Goal: Find specific page/section: Find specific page/section

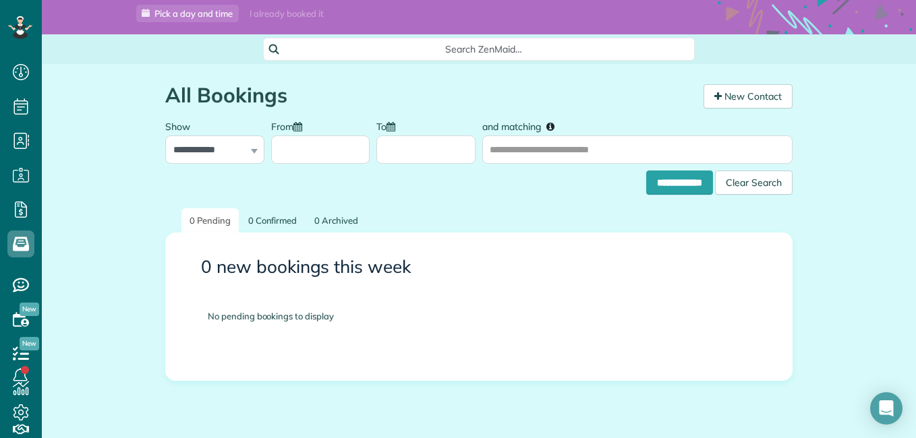
scroll to position [30, 0]
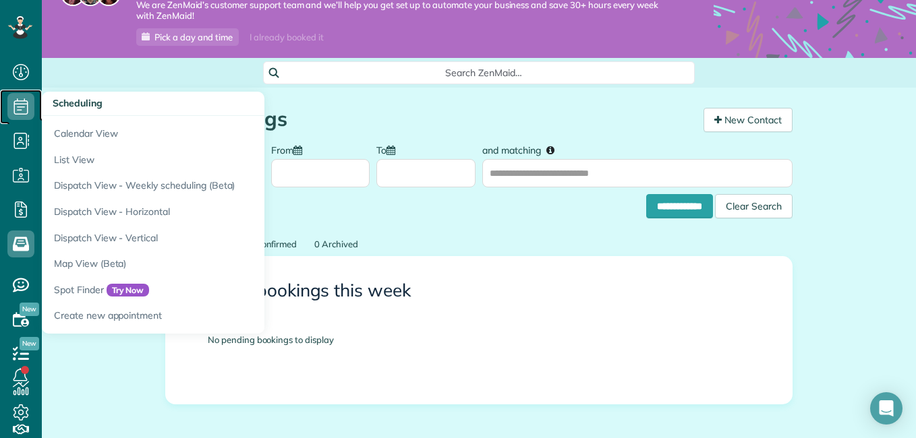
click at [22, 118] on icon at bounding box center [20, 106] width 27 height 27
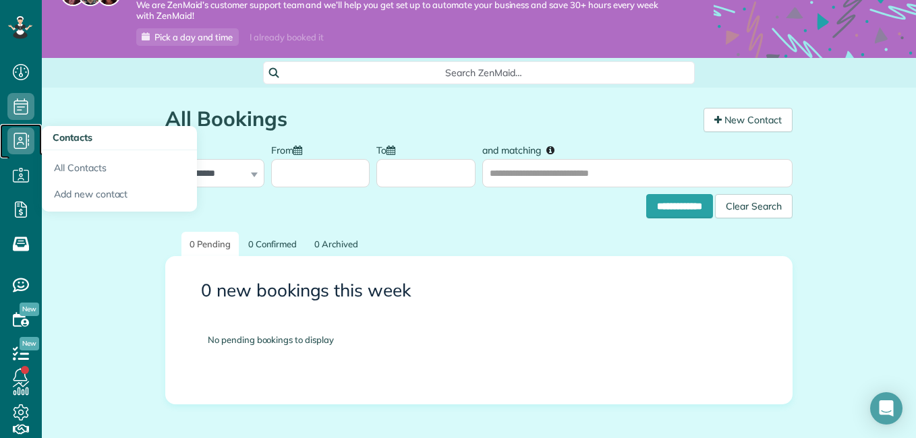
click at [22, 133] on use at bounding box center [22, 141] width 16 height 16
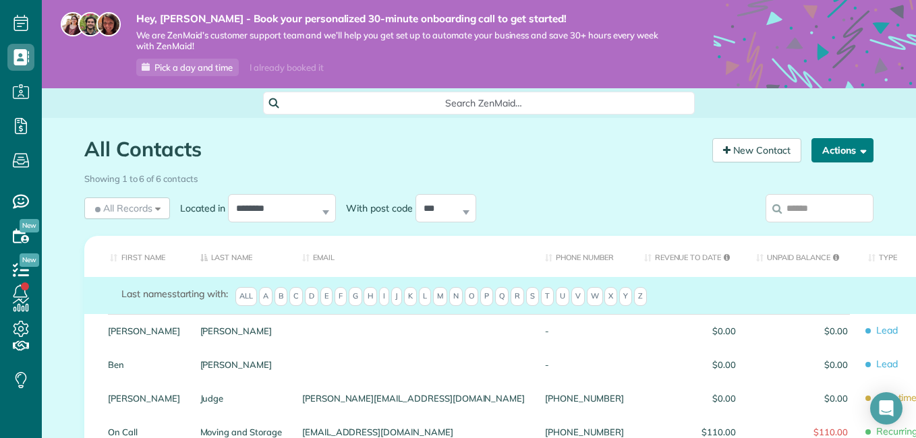
click at [823, 142] on button "Actions" at bounding box center [842, 150] width 62 height 24
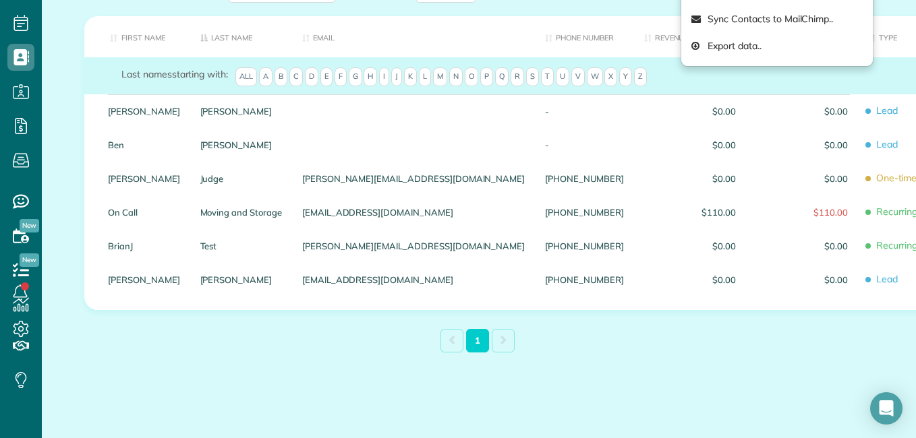
scroll to position [231, 0]
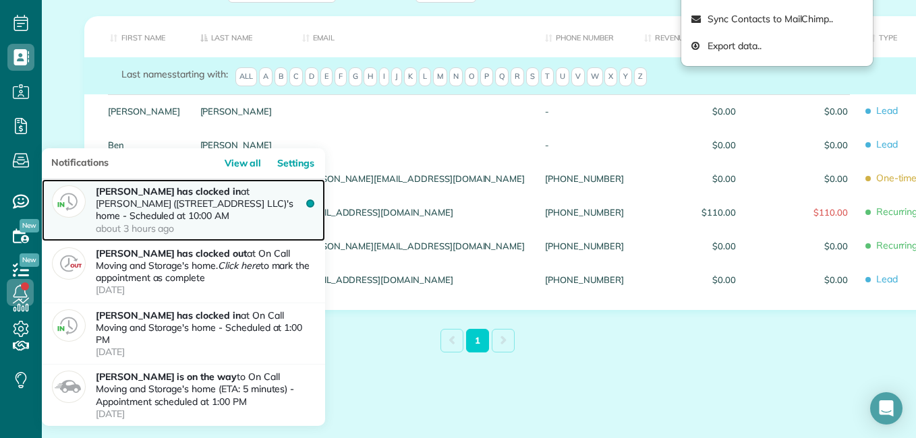
click at [237, 223] on p "Manuela Payan has clocked in at Brian Judge (285 spring creek circle LLC)'s hom…" at bounding box center [205, 209] width 219 height 49
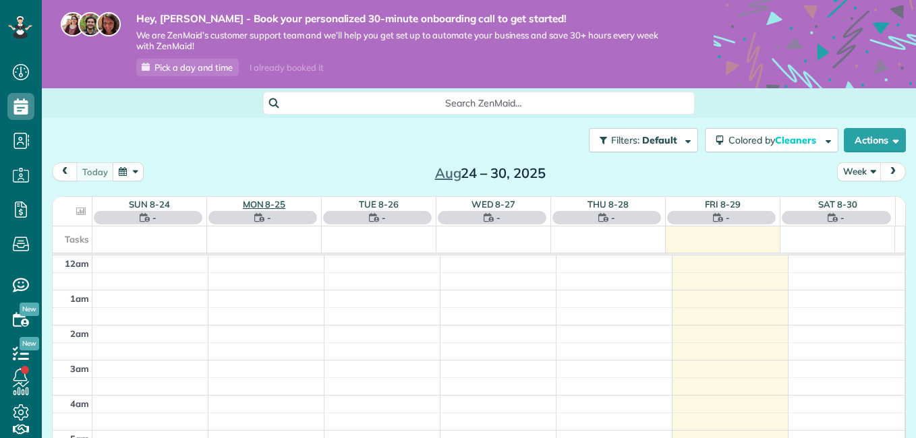
scroll to position [246, 0]
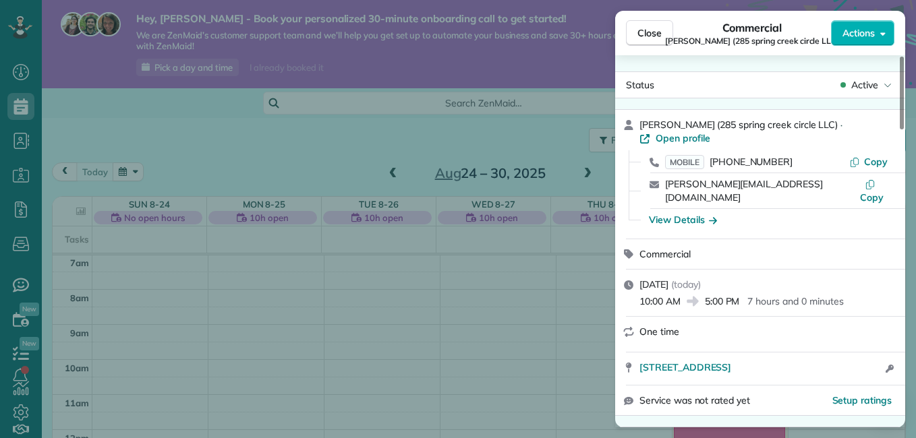
click at [520, 303] on div "Close Commercial [PERSON_NAME] ([STREET_ADDRESS] LLC) Actions Status Active [PE…" at bounding box center [458, 219] width 916 height 438
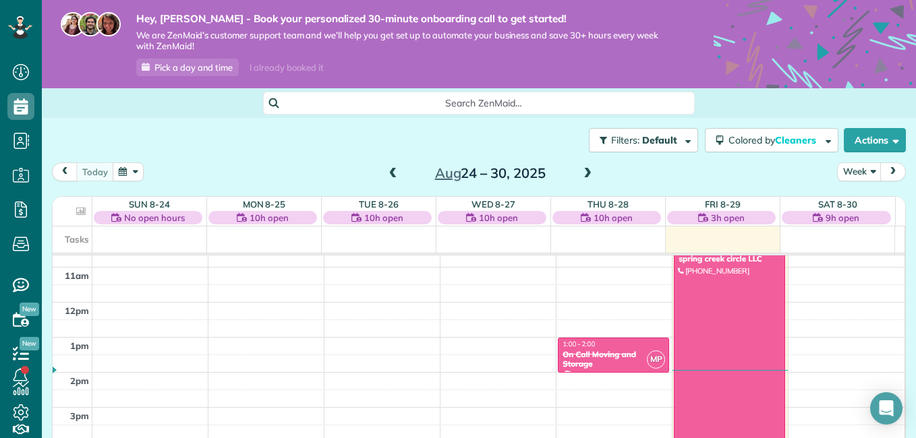
scroll to position [405, 0]
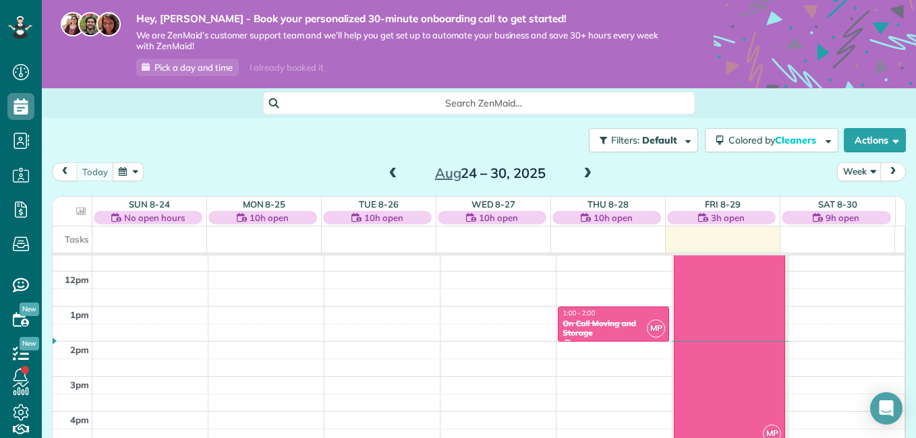
click at [399, 105] on span "Search ZenMaid…" at bounding box center [484, 102] width 410 height 13
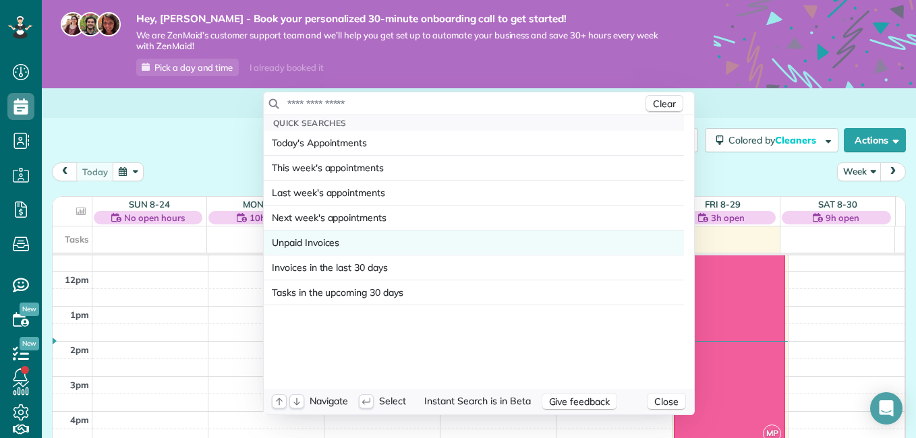
click at [322, 247] on span "Unpaid Invoices" at bounding box center [305, 242] width 67 height 13
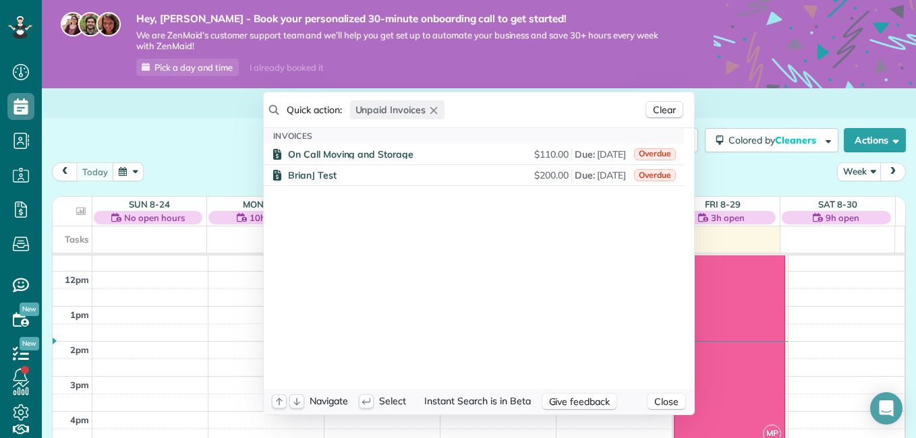
click at [430, 112] on icon "button" at bounding box center [433, 110] width 7 height 7
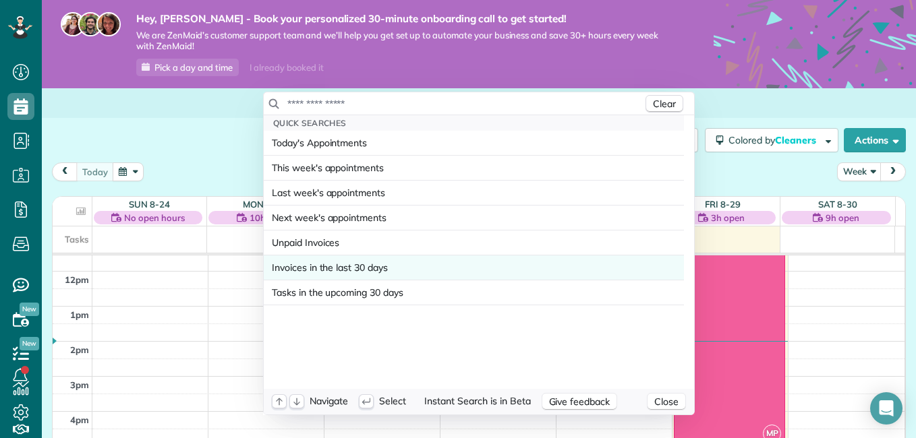
click at [363, 264] on span "Invoices in the last 30 days" at bounding box center [330, 267] width 116 height 13
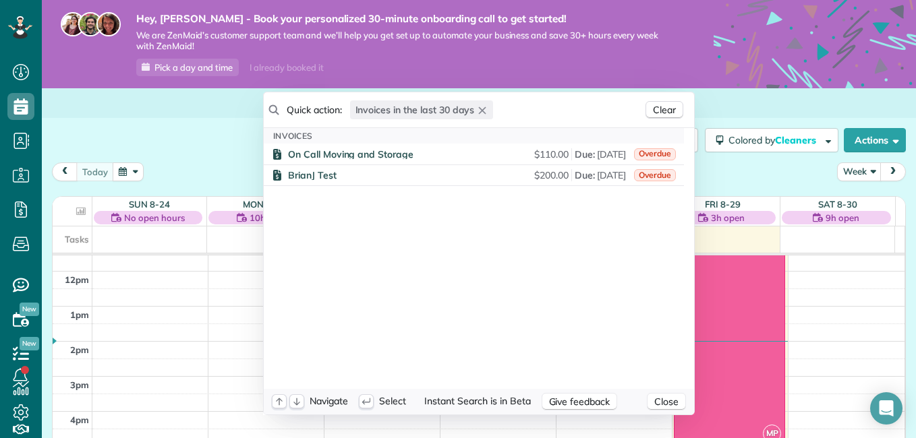
click at [479, 111] on icon "button" at bounding box center [482, 110] width 11 height 11
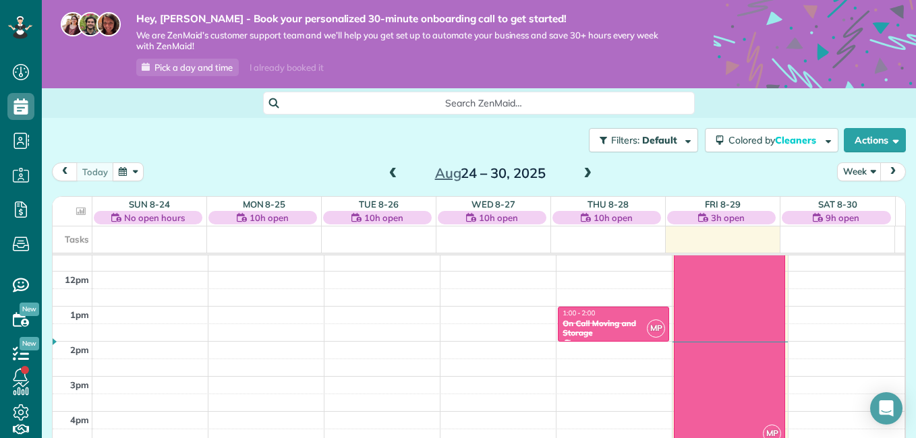
click at [701, 62] on html "Dashboard Scheduling Calendar View List View Dispatch View - Weekly scheduling …" at bounding box center [458, 219] width 916 height 438
click at [887, 168] on span "next" at bounding box center [892, 171] width 11 height 9
